Goal: Check status: Check status

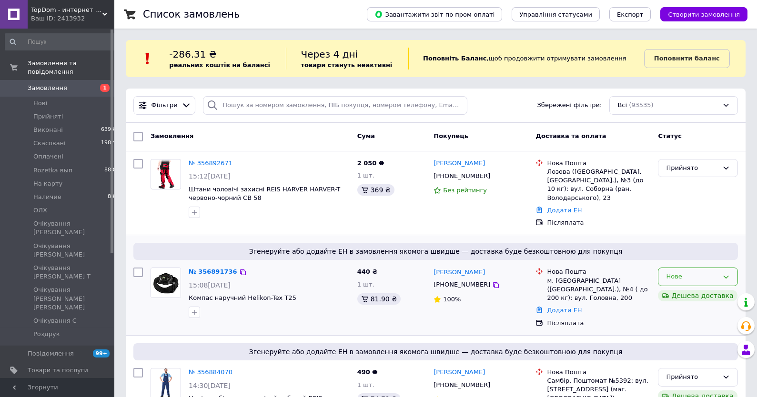
click at [701, 283] on div "Нове" at bounding box center [698, 277] width 80 height 19
click at [691, 300] on li "Прийнято" at bounding box center [698, 297] width 79 height 18
click at [206, 270] on link "№ 356891736" at bounding box center [213, 271] width 49 height 7
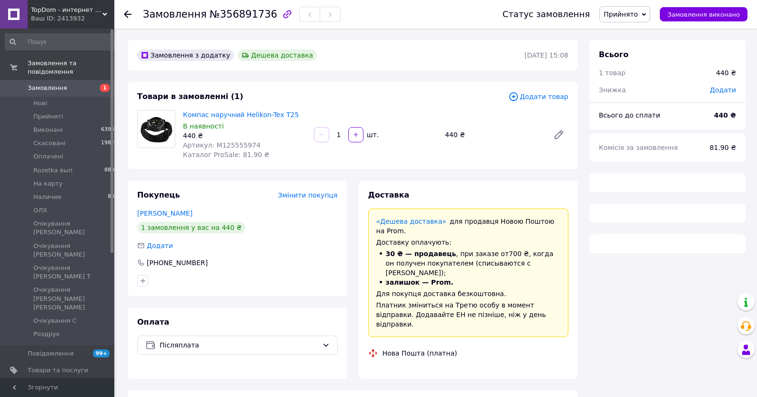
click at [217, 147] on span "Артикул: M125555974" at bounding box center [222, 146] width 78 height 8
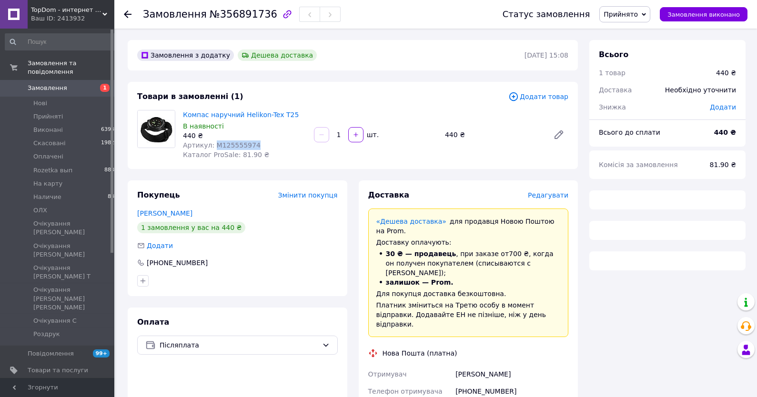
click at [217, 147] on span "Артикул: M125555974" at bounding box center [222, 146] width 78 height 8
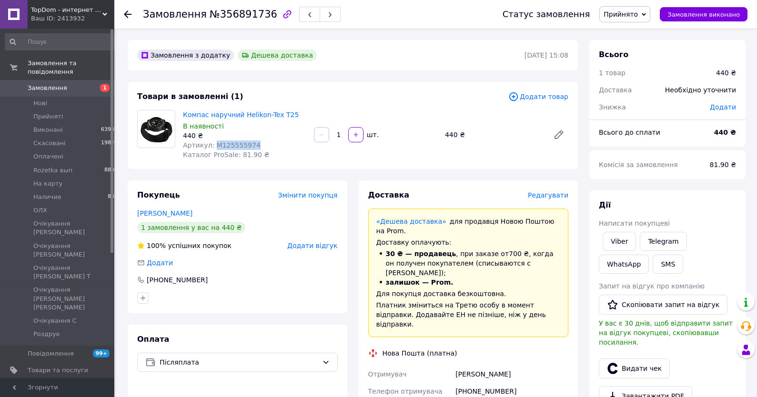
click at [217, 147] on span "Артикул: M125555974" at bounding box center [222, 146] width 78 height 8
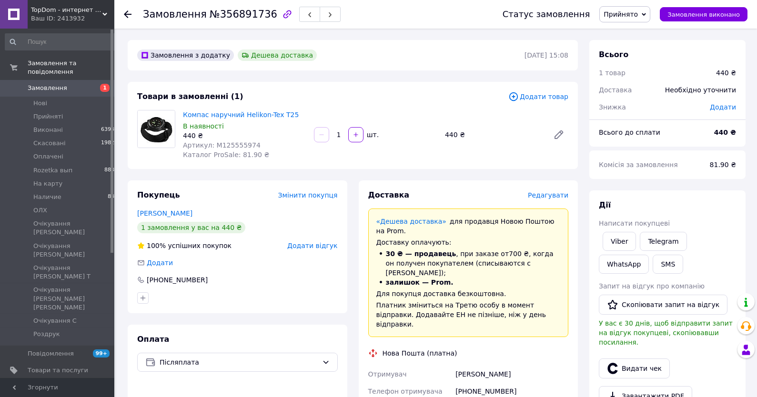
click at [217, 147] on span "Артикул: M125555974" at bounding box center [222, 146] width 78 height 8
